Goal: Transaction & Acquisition: Purchase product/service

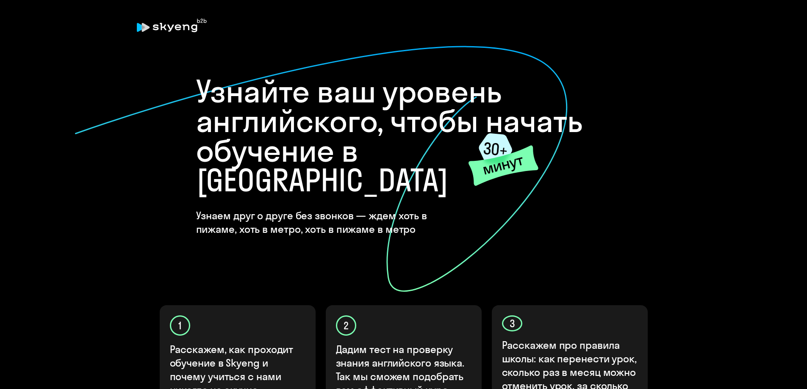
scroll to position [212, 0]
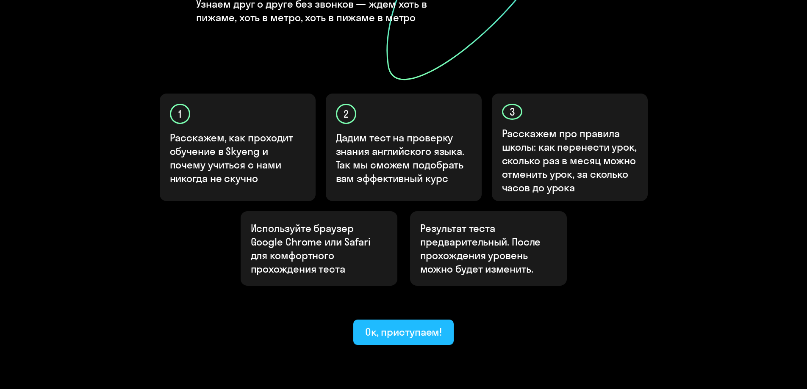
click at [410, 325] on div "Ок, приступаем!" at bounding box center [403, 332] width 77 height 14
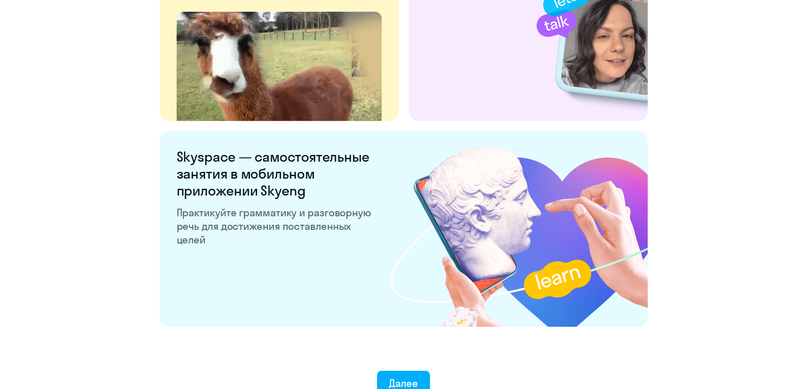
scroll to position [1575, 0]
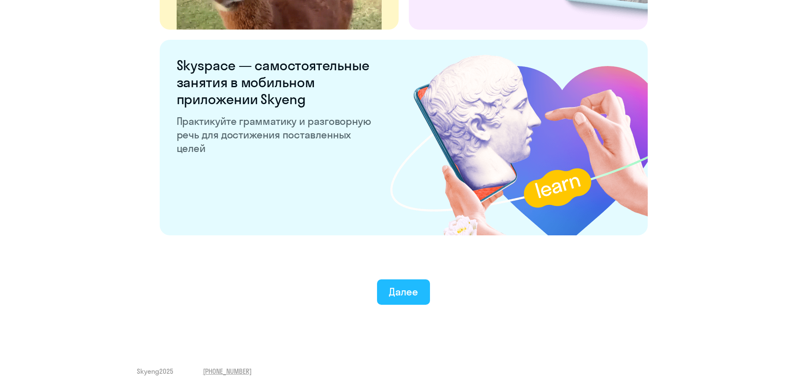
click at [405, 299] on button "Далее" at bounding box center [403, 292] width 53 height 25
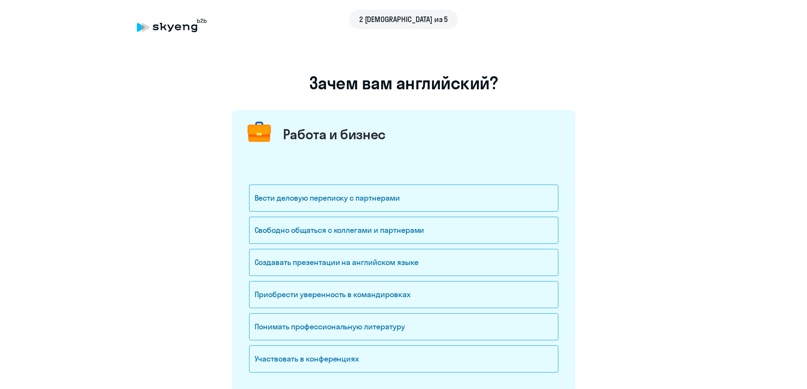
scroll to position [85, 0]
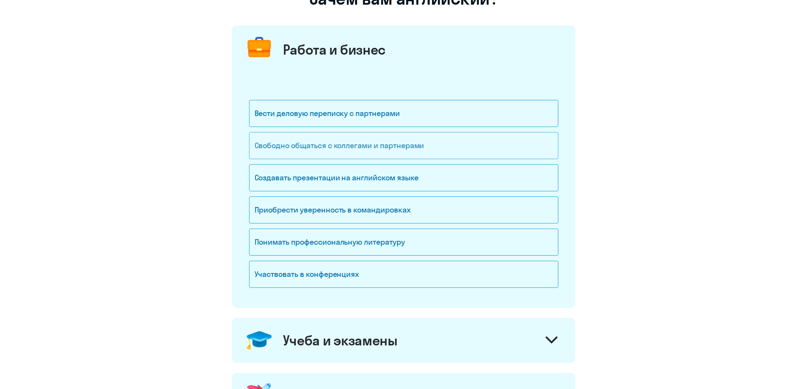
click at [403, 145] on div "Свободно общаться с коллегами и партнерами" at bounding box center [403, 145] width 309 height 27
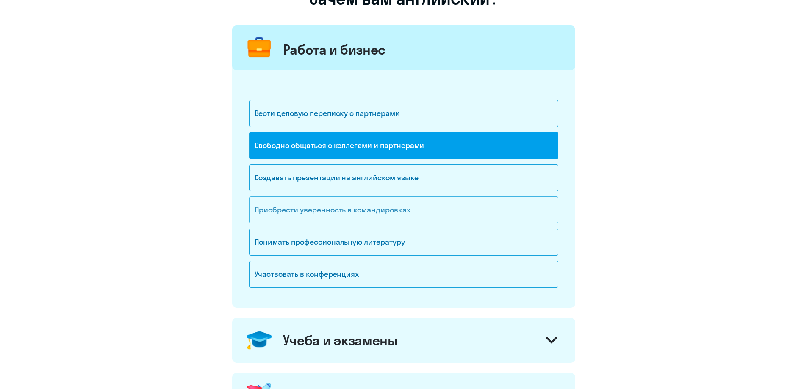
click at [378, 208] on div "Приобрести уверенность в командировках" at bounding box center [403, 210] width 309 height 27
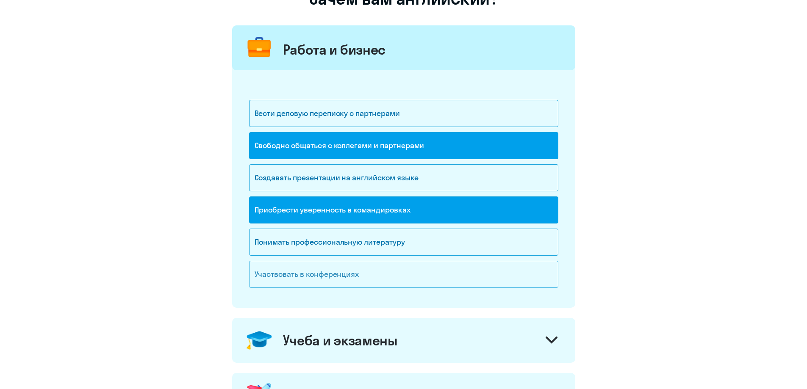
click at [445, 276] on div "Участвовать в конференциях" at bounding box center [403, 274] width 309 height 27
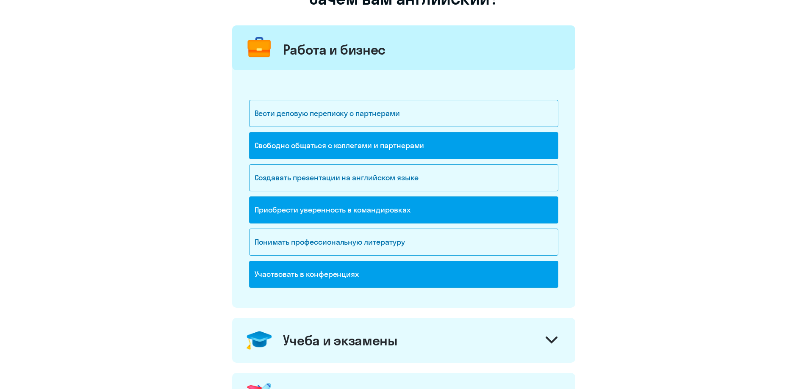
scroll to position [419, 0]
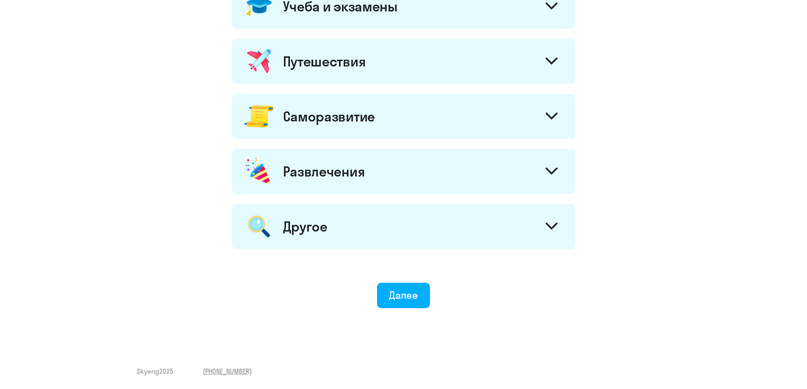
click at [550, 228] on icon at bounding box center [552, 226] width 10 height 5
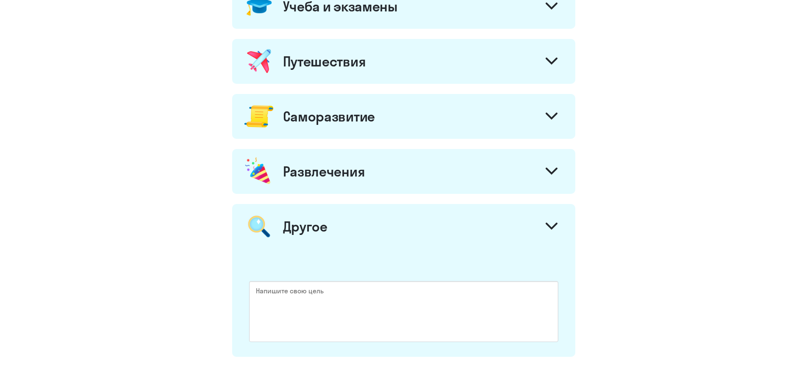
click at [550, 172] on icon at bounding box center [552, 171] width 10 height 5
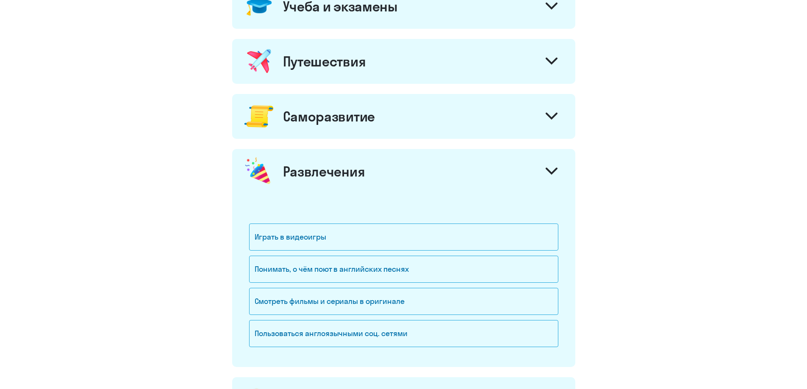
click at [549, 114] on icon at bounding box center [552, 116] width 12 height 7
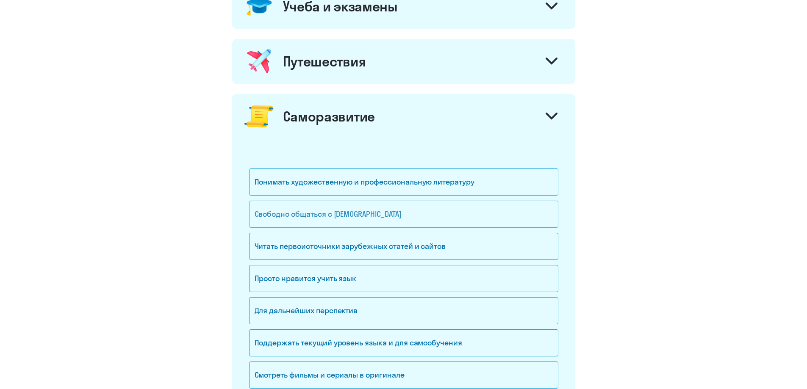
scroll to position [504, 0]
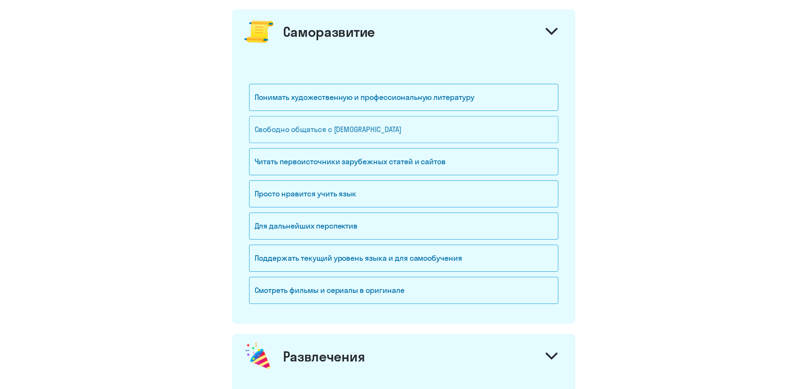
click at [387, 133] on div "Свободно общаться с [DEMOGRAPHIC_DATA]" at bounding box center [403, 129] width 309 height 27
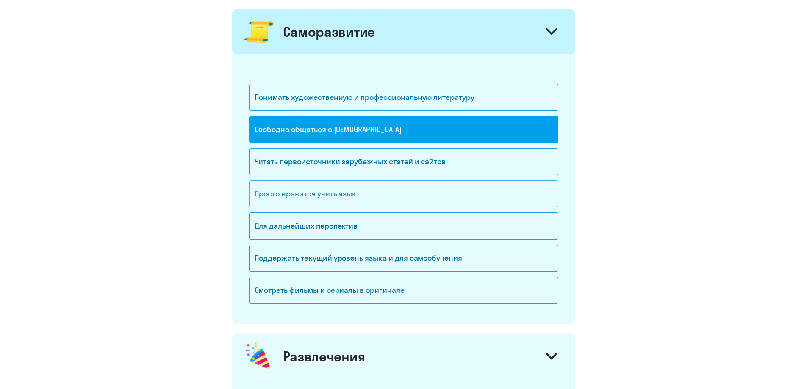
click at [425, 195] on div "Просто нравится учить язык" at bounding box center [403, 194] width 309 height 27
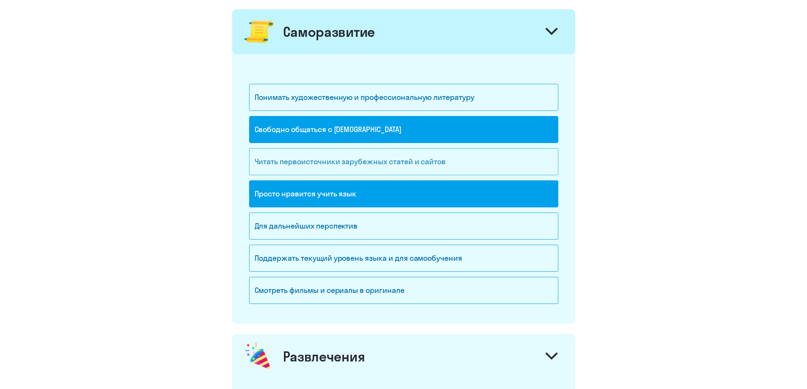
click at [486, 159] on div "Читать первоисточники зарубежных статей и сайтов" at bounding box center [403, 161] width 309 height 27
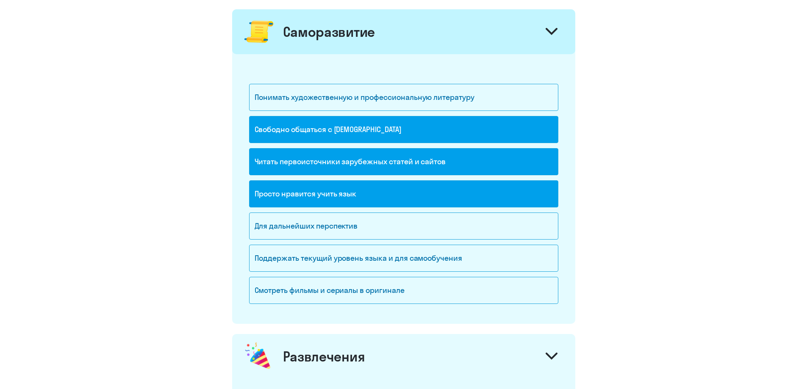
click at [443, 196] on div "Просто нравится учить язык" at bounding box center [403, 194] width 309 height 27
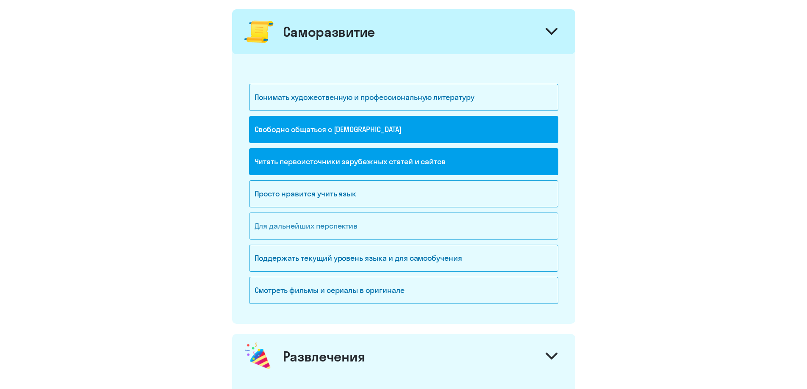
click at [430, 226] on div "Для дальнейших перспектив" at bounding box center [403, 226] width 309 height 27
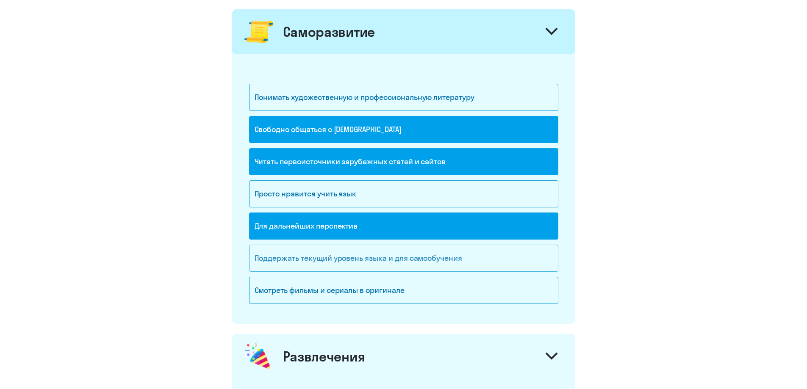
click at [481, 261] on div "Поддержать текущий уровень языка и для cамообучения" at bounding box center [403, 258] width 309 height 27
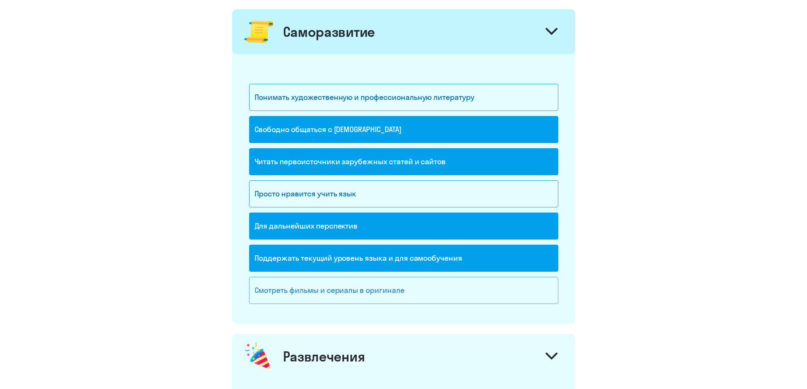
click at [450, 293] on div "Смотреть фильмы и сериалы в оригинале" at bounding box center [403, 290] width 309 height 27
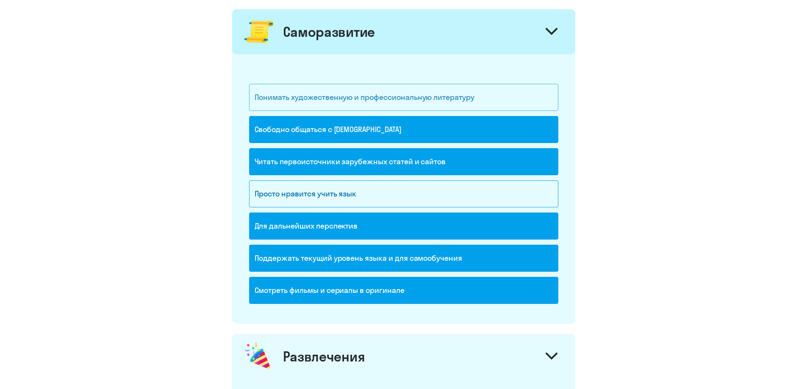
click at [501, 103] on div "Понимать художественную и профессиональную литературу" at bounding box center [403, 97] width 309 height 27
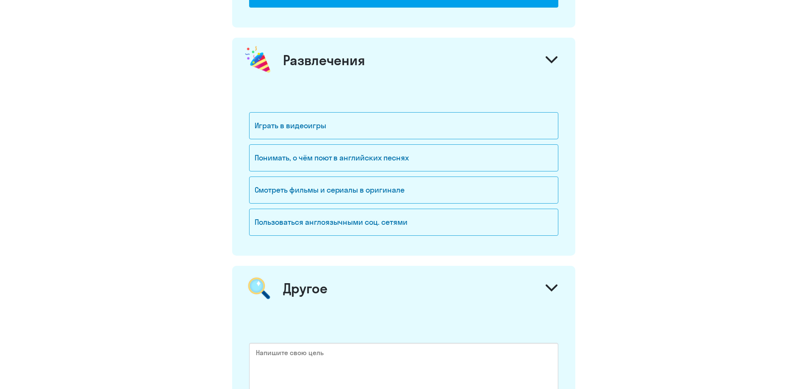
scroll to position [970, 0]
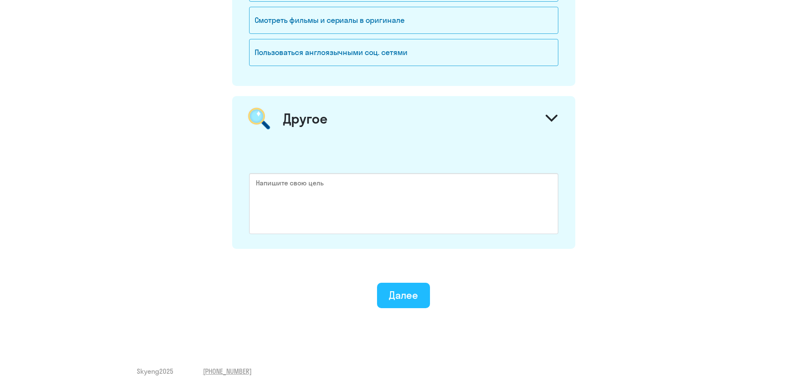
click at [400, 301] on div "Далее" at bounding box center [403, 296] width 29 height 14
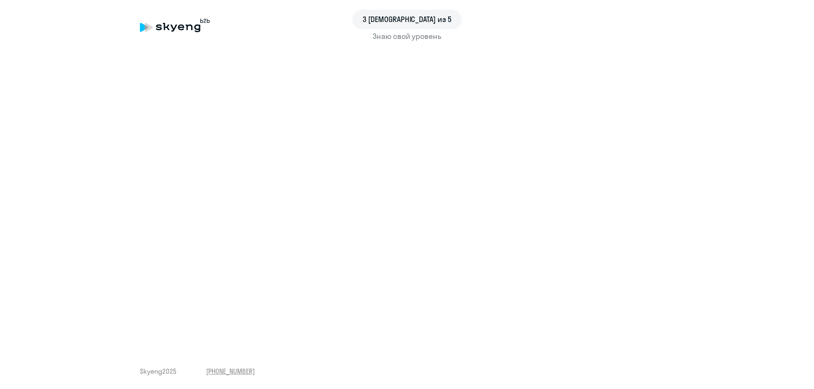
click at [418, 36] on div "Знаю свой уровень" at bounding box center [407, 36] width 534 height 11
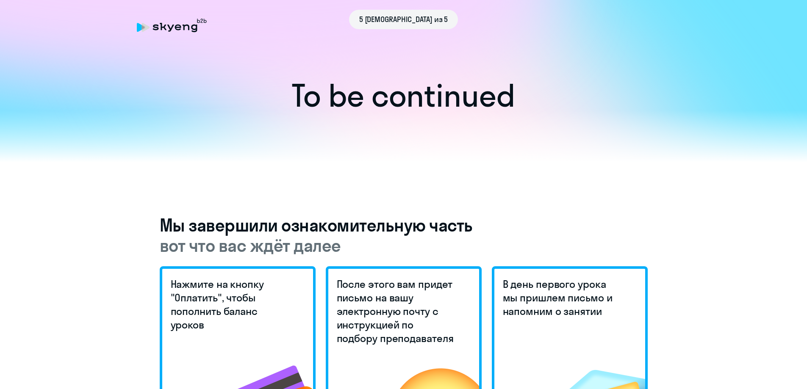
drag, startPoint x: 419, startPoint y: 113, endPoint x: 421, endPoint y: 129, distance: 16.6
click at [419, 111] on h1 "To be continued" at bounding box center [403, 96] width 773 height 30
click at [428, 154] on div at bounding box center [403, 137] width 807 height 52
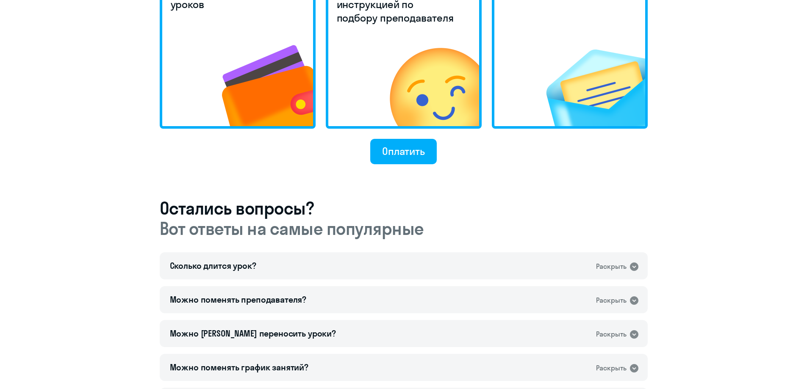
scroll to position [194, 0]
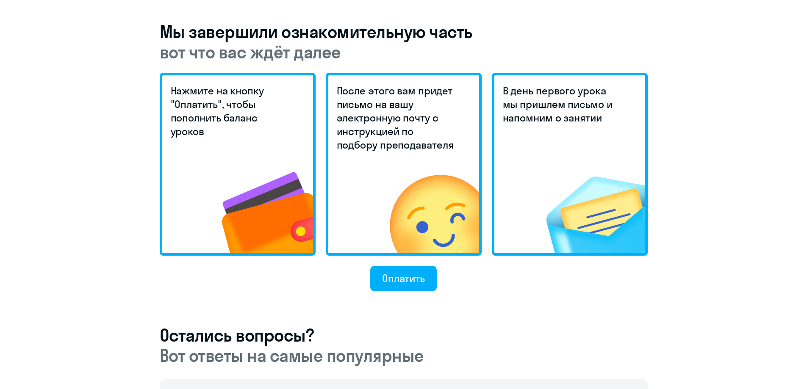
click at [434, 133] on h5 "После этого вам придет письмо на вашу электронную почту с инструкцией по подбор…" at bounding box center [396, 118] width 119 height 68
click at [272, 129] on h5 "Нажмите на кнопку "Оплатить", чтобы пополнить баланс уроков" at bounding box center [230, 111] width 119 height 54
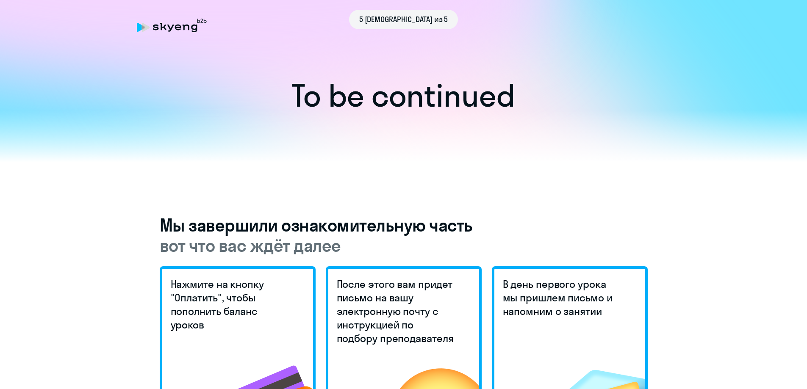
click at [368, 86] on h1 "To be continued" at bounding box center [403, 96] width 773 height 30
click at [387, 131] on div at bounding box center [403, 137] width 807 height 52
click at [177, 29] on div "5 [DEMOGRAPHIC_DATA] из 5" at bounding box center [404, 19] width 534 height 19
click at [144, 25] on div "5 [DEMOGRAPHIC_DATA] из 5" at bounding box center [404, 19] width 534 height 19
click at [297, 33] on div "5 [DEMOGRAPHIC_DATA] из 5" at bounding box center [404, 25] width 534 height 19
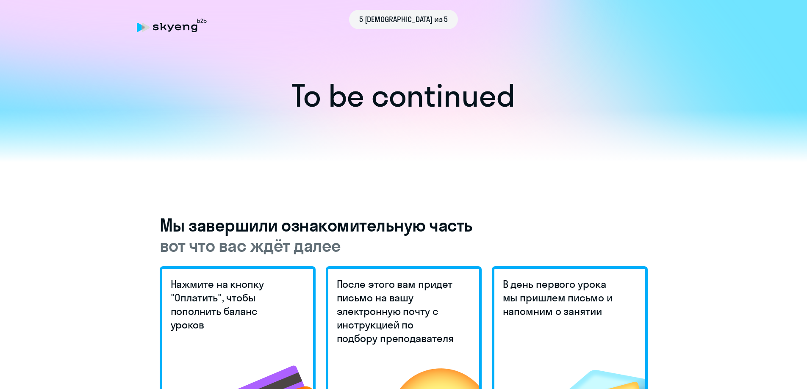
drag, startPoint x: 407, startPoint y: 20, endPoint x: 412, endPoint y: 29, distance: 10.6
click at [407, 19] on span "5 [DEMOGRAPHIC_DATA] из 5" at bounding box center [403, 19] width 89 height 11
click at [428, 92] on h1 "To be continued" at bounding box center [403, 96] width 773 height 30
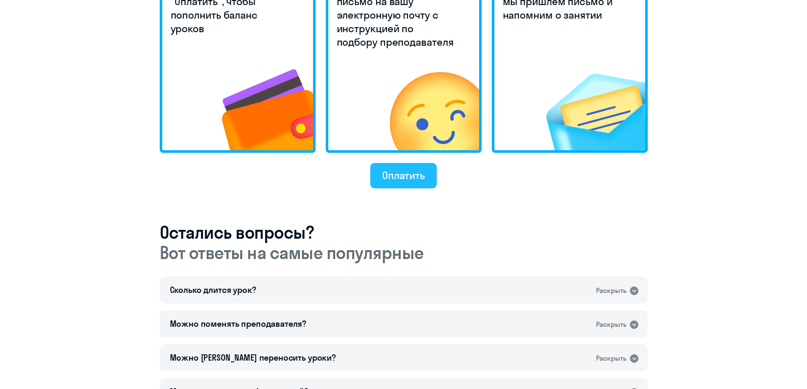
click at [406, 177] on div "Оплатить" at bounding box center [403, 176] width 43 height 14
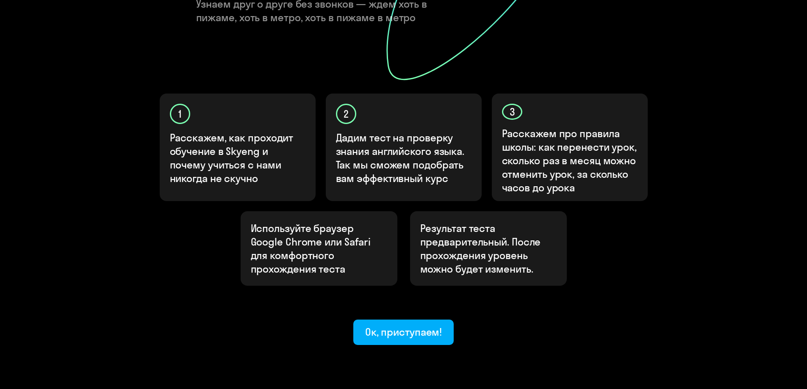
scroll to position [222, 0]
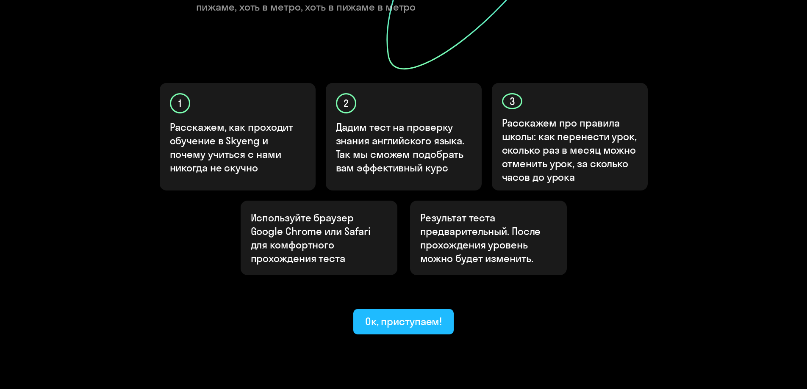
click at [416, 315] on div "Ок, приступаем!" at bounding box center [403, 322] width 77 height 14
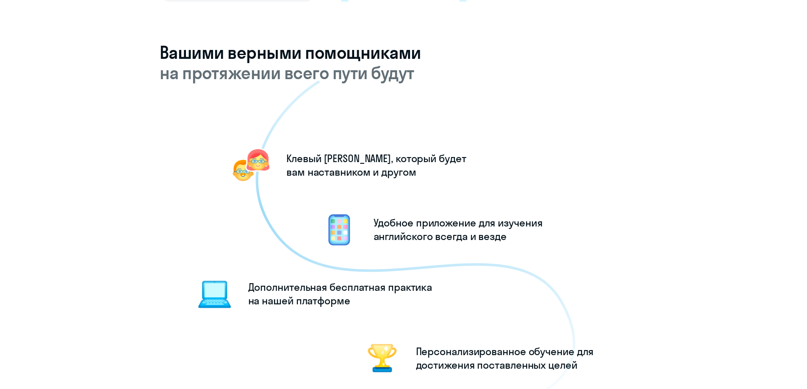
scroll to position [636, 0]
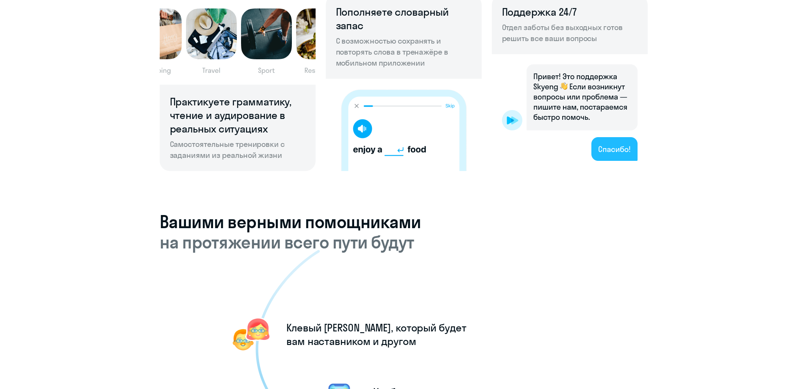
click at [621, 155] on img at bounding box center [570, 112] width 156 height 117
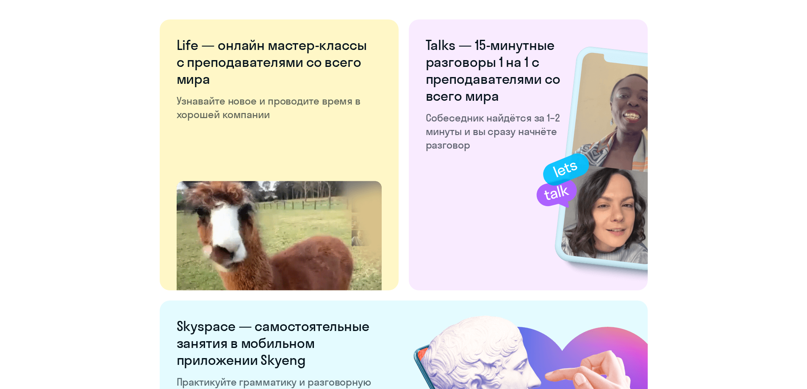
scroll to position [1575, 0]
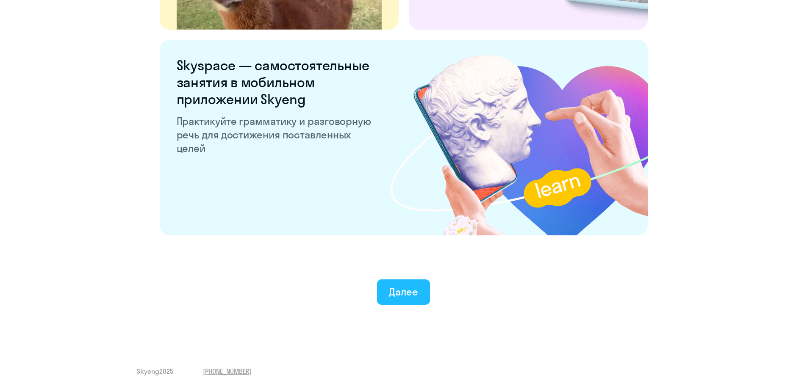
click at [415, 298] on div "Далее" at bounding box center [403, 292] width 29 height 14
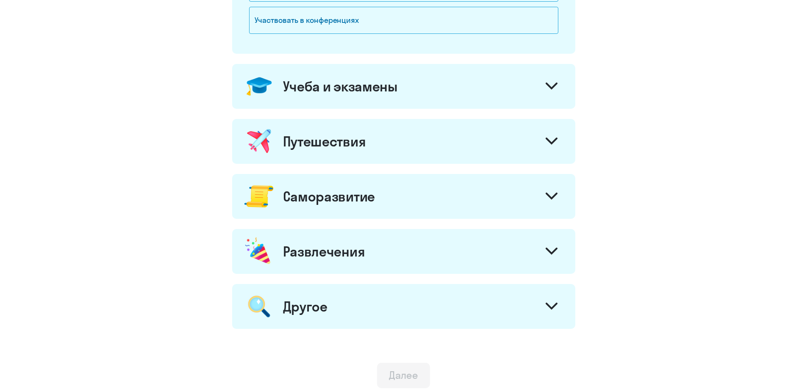
scroll to position [419, 0]
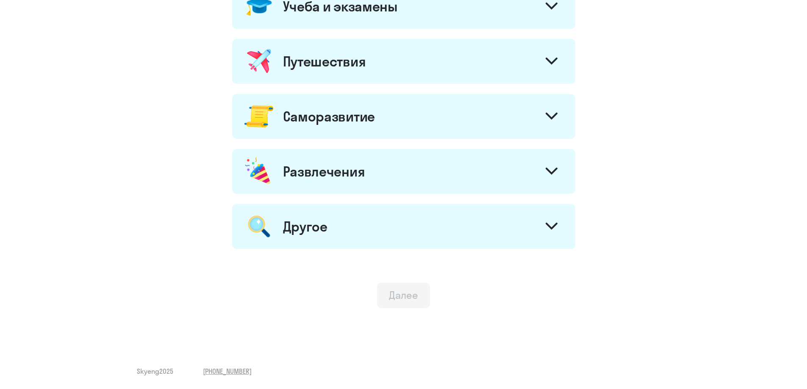
click at [387, 124] on div "Саморазвитие" at bounding box center [403, 116] width 343 height 45
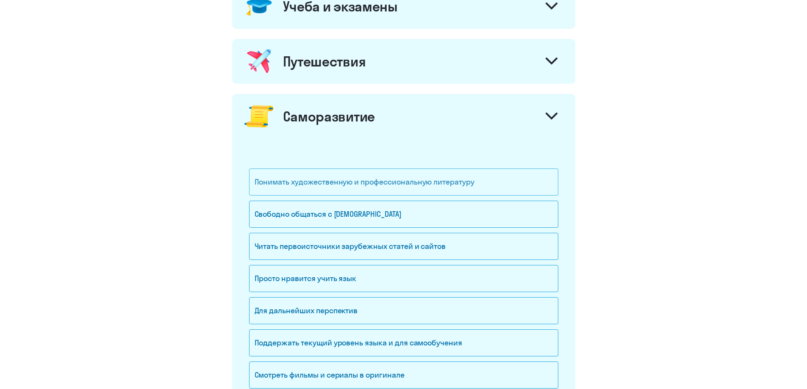
click at [374, 183] on div "Понимать художественную и профессиональную литературу" at bounding box center [403, 182] width 309 height 27
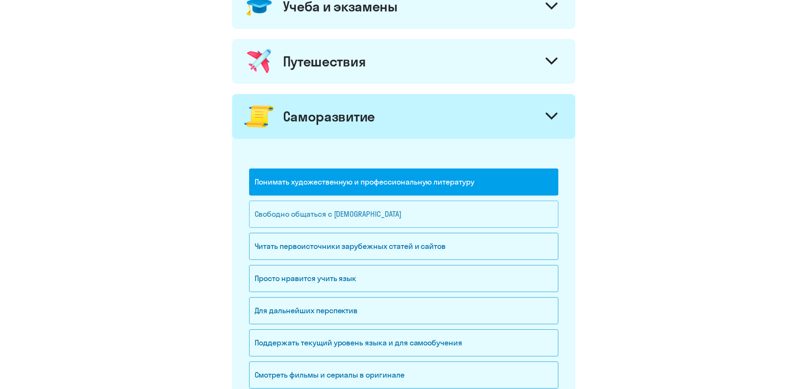
click at [373, 203] on div "Свободно общаться с [DEMOGRAPHIC_DATA]" at bounding box center [403, 214] width 309 height 27
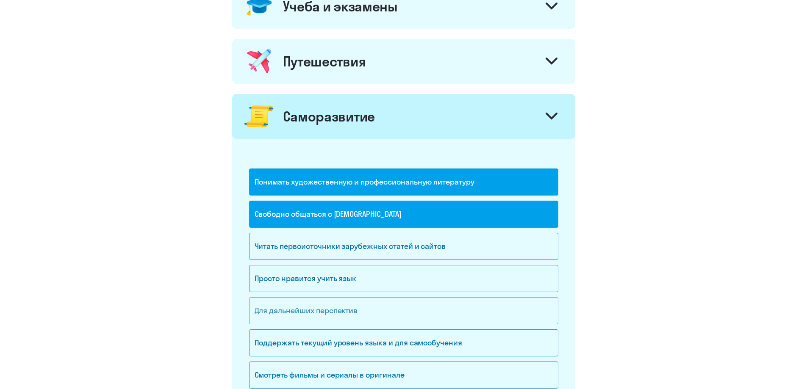
click at [333, 310] on div "Для дальнейших перспектив" at bounding box center [403, 310] width 309 height 27
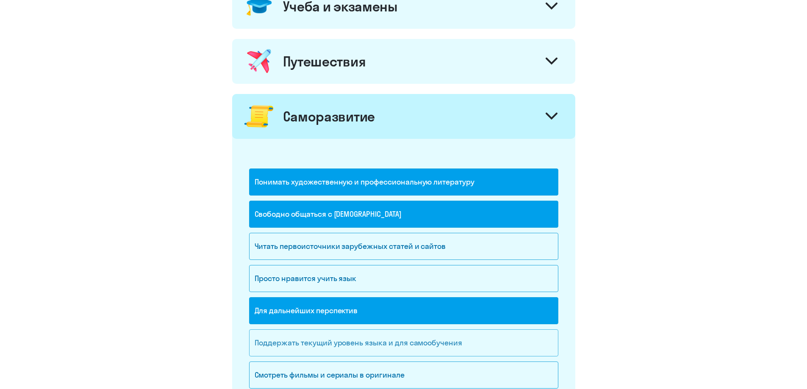
click at [343, 344] on div "Поддержать текущий уровень языка и для cамообучения" at bounding box center [403, 343] width 309 height 27
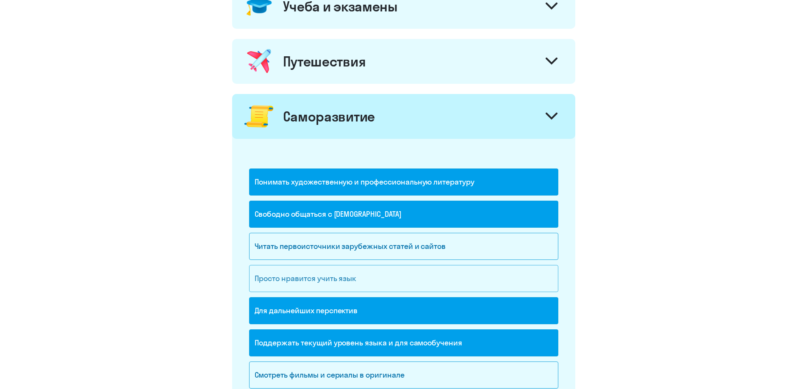
scroll to position [546, 0]
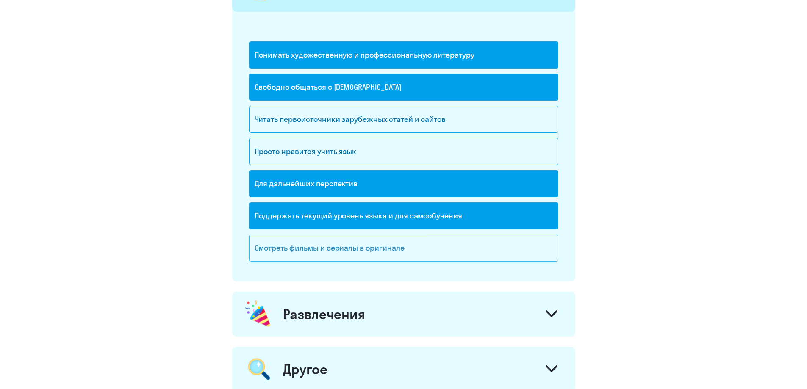
click at [393, 246] on div "Смотреть фильмы и сериалы в оригинале" at bounding box center [403, 248] width 309 height 27
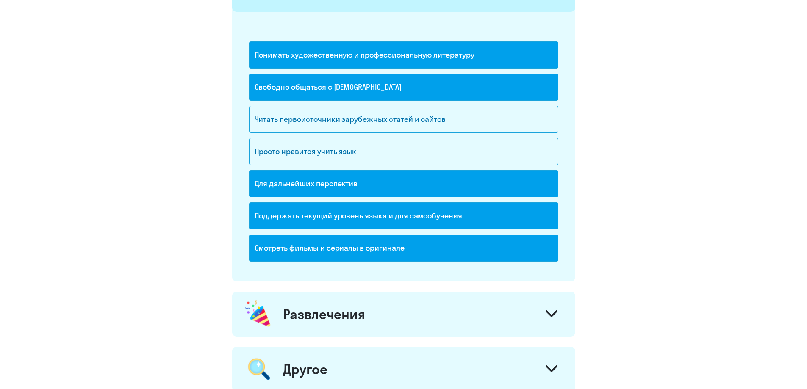
scroll to position [689, 0]
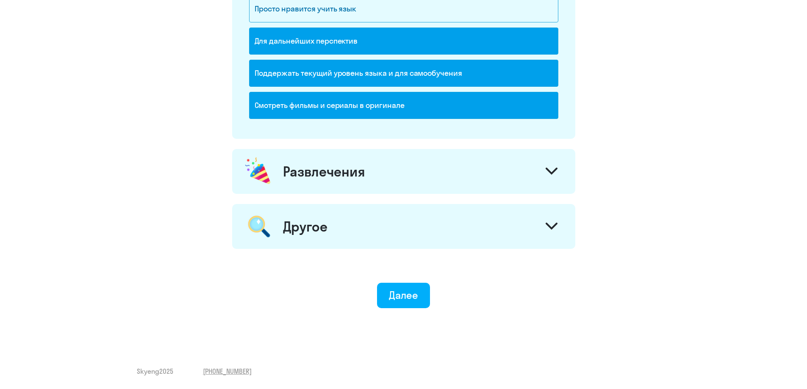
click at [403, 302] on button "Далее" at bounding box center [403, 295] width 53 height 25
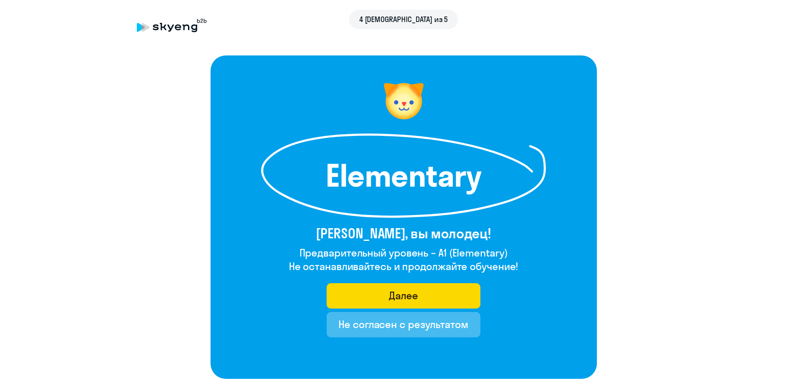
click at [432, 270] on h4 "Не останавливайтесь и продолжайте обучение!" at bounding box center [404, 267] width 230 height 14
click at [415, 321] on div "Не согласен с результатом" at bounding box center [404, 325] width 130 height 14
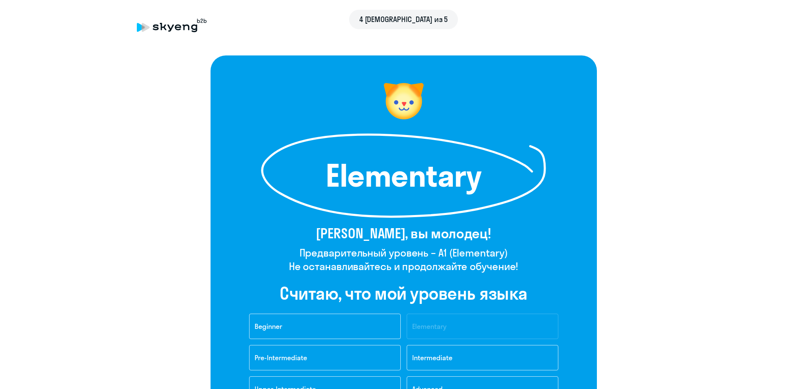
scroll to position [85, 0]
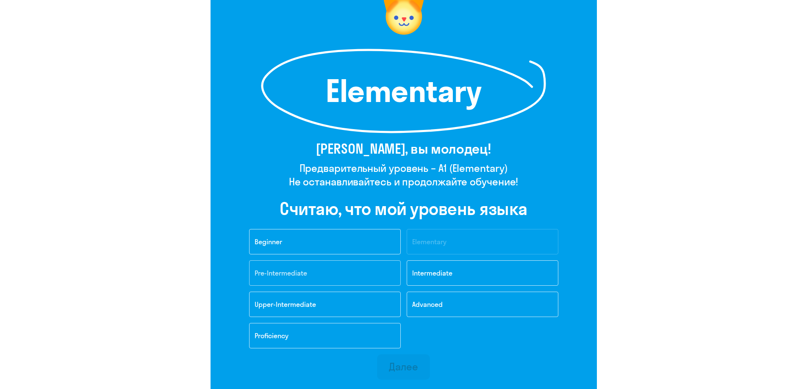
click at [369, 277] on button "Pre-Intermediate" at bounding box center [325, 273] width 152 height 25
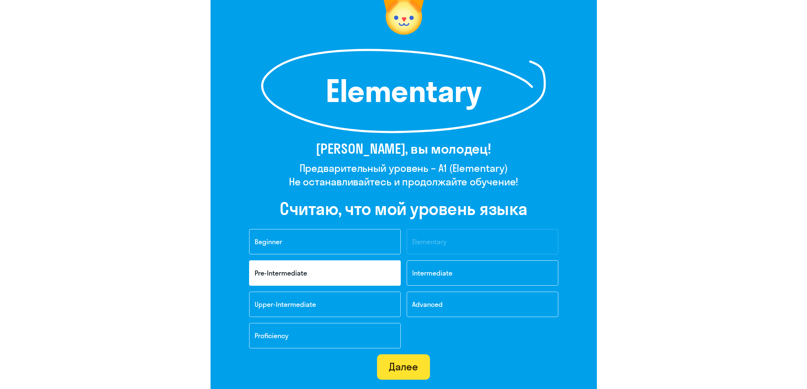
click at [415, 373] on div "Далее" at bounding box center [403, 367] width 29 height 14
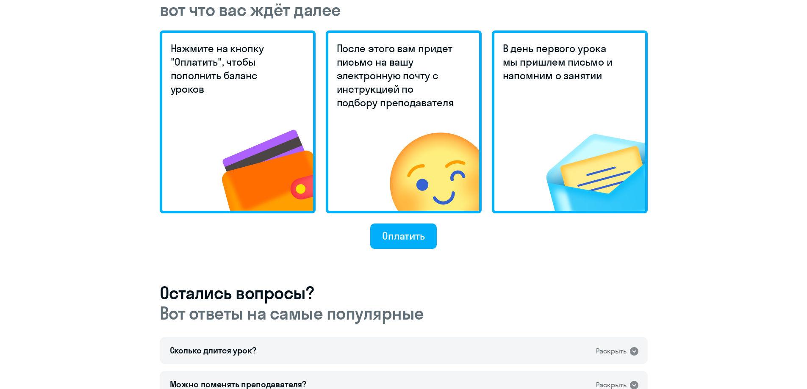
scroll to position [109, 0]
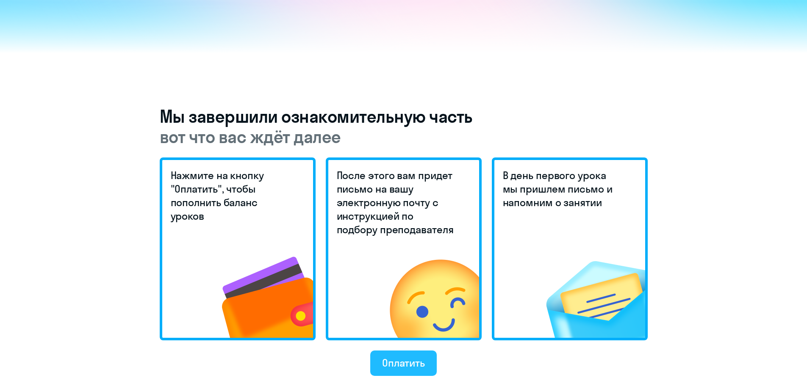
click at [415, 370] on button "Оплатить" at bounding box center [403, 363] width 67 height 25
